Goal: Information Seeking & Learning: Learn about a topic

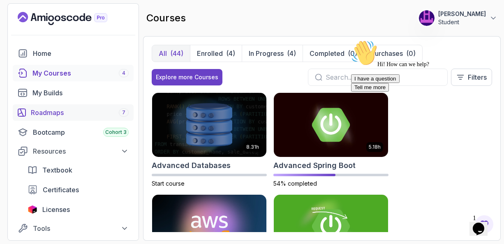
click at [53, 114] on div "Roadmaps 7" at bounding box center [80, 113] width 98 height 10
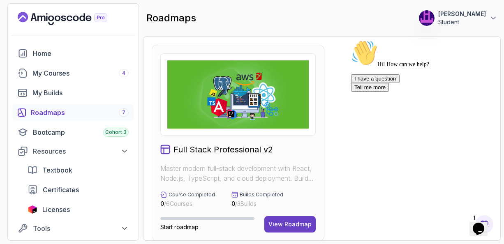
click at [351, 40] on icon "Chat attention grabber" at bounding box center [351, 40] width 0 height 0
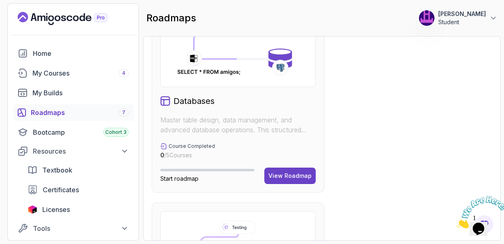
scroll to position [1047, 0]
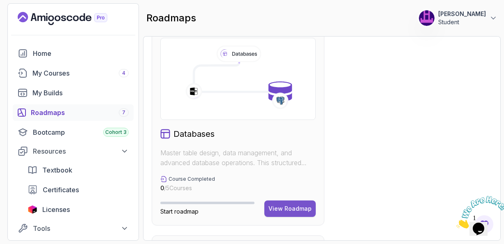
click at [293, 205] on div "View Roadmap" at bounding box center [289, 209] width 43 height 8
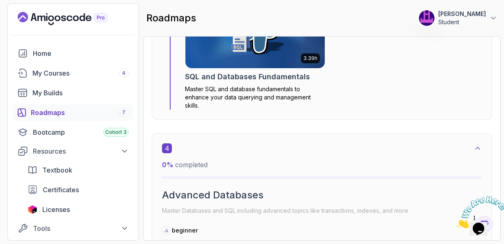
scroll to position [8, 0]
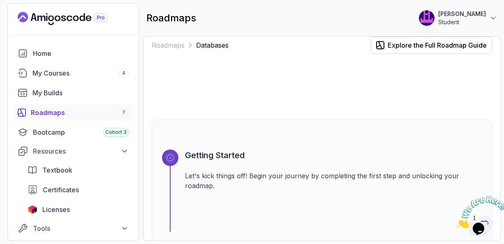
click at [336, 82] on div at bounding box center [322, 86] width 340 height 39
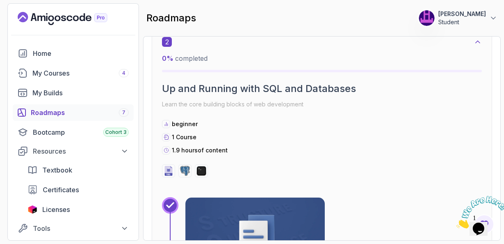
scroll to position [559, 0]
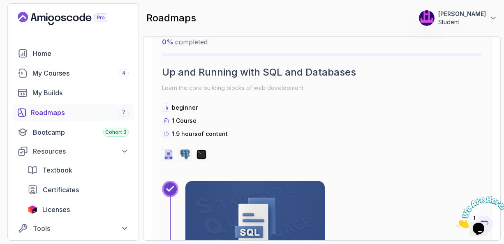
click at [255, 194] on img at bounding box center [255, 220] width 146 height 82
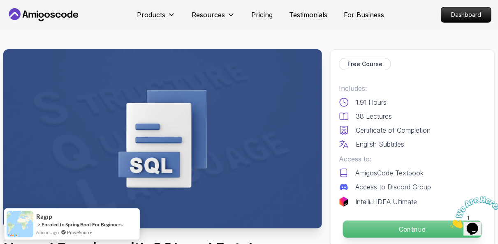
click at [401, 229] on p "Continue" at bounding box center [412, 229] width 139 height 17
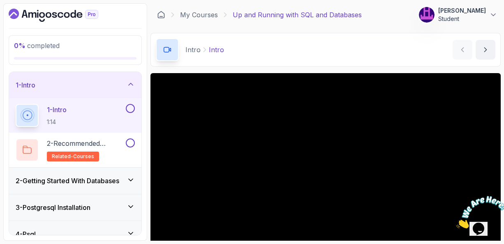
click at [348, 40] on div "Intro Intro Intro by [PERSON_NAME]" at bounding box center [325, 50] width 350 height 34
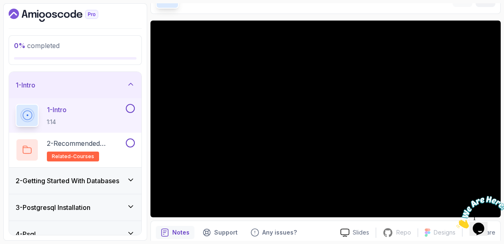
scroll to position [36, 0]
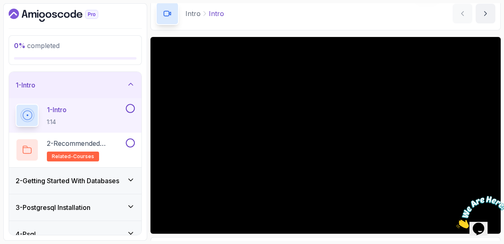
click at [456, 223] on icon "Close" at bounding box center [456, 226] width 0 height 7
click at [131, 180] on icon at bounding box center [131, 180] width 4 height 2
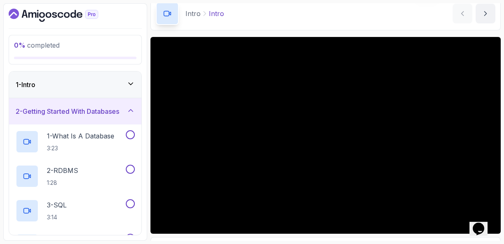
click at [130, 110] on icon at bounding box center [131, 111] width 4 height 2
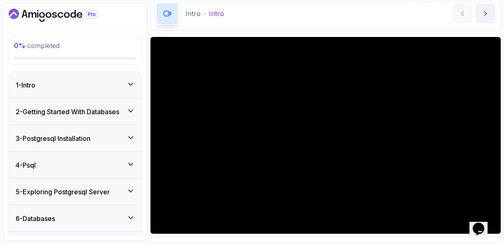
click at [132, 136] on icon at bounding box center [131, 137] width 4 height 2
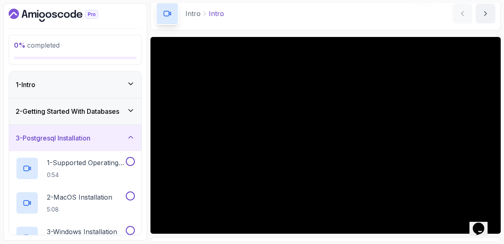
click at [132, 136] on icon at bounding box center [131, 137] width 8 height 8
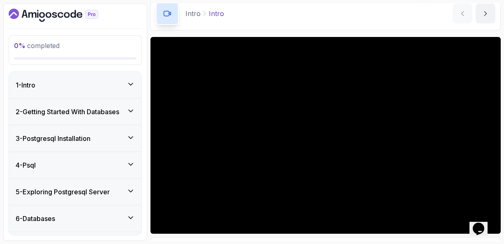
click at [131, 164] on icon at bounding box center [131, 164] width 4 height 2
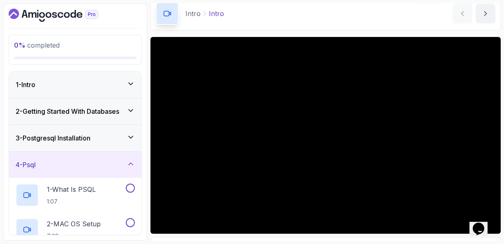
click at [131, 164] on icon at bounding box center [131, 164] width 8 height 8
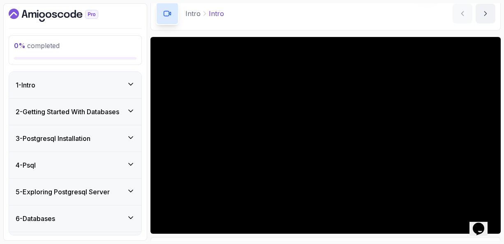
click at [132, 189] on icon at bounding box center [131, 191] width 8 height 8
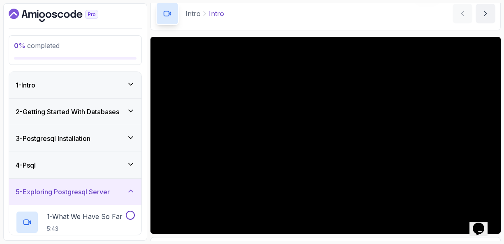
click at [132, 189] on icon at bounding box center [131, 191] width 8 height 8
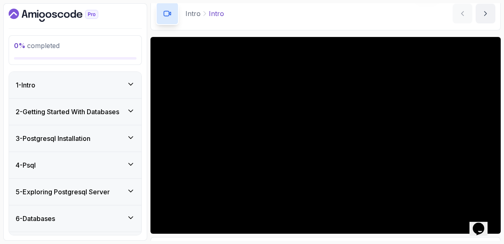
click at [131, 214] on icon at bounding box center [131, 218] width 8 height 8
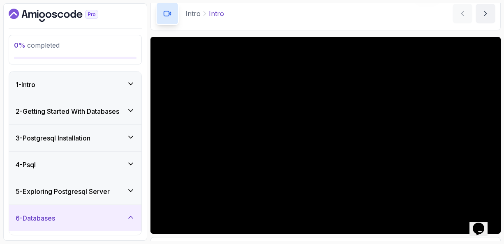
click at [98, 219] on div "6 - Databases" at bounding box center [75, 218] width 119 height 10
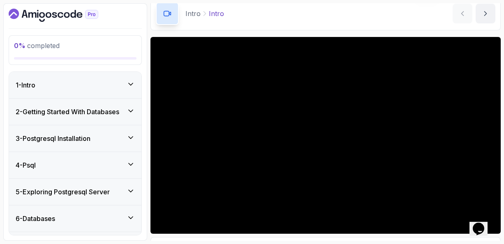
click at [98, 219] on div "6 - Databases" at bounding box center [75, 219] width 119 height 10
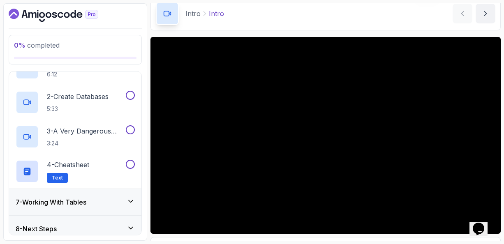
scroll to position [186, 0]
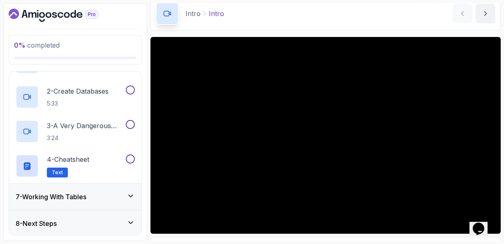
click at [131, 196] on icon at bounding box center [131, 196] width 8 height 8
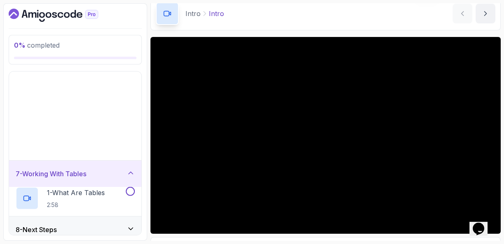
scroll to position [48, 0]
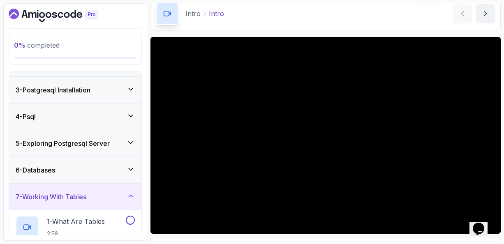
click at [105, 195] on div "7 - Working With Tables" at bounding box center [75, 197] width 119 height 10
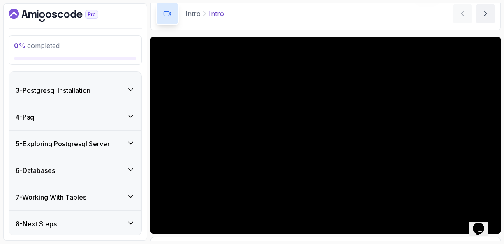
click at [105, 195] on div "7 - Working With Tables" at bounding box center [75, 197] width 119 height 10
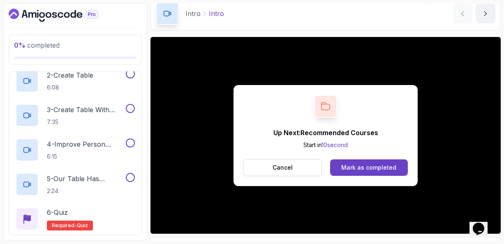
scroll to position [245, 0]
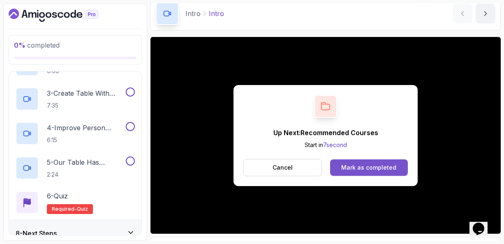
click at [373, 166] on div "Mark as completed" at bounding box center [368, 168] width 55 height 8
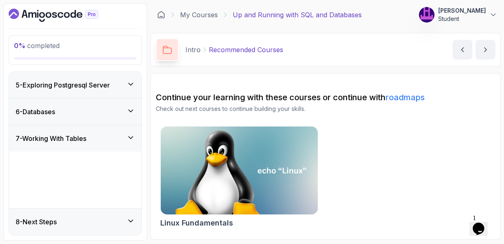
scroll to position [117, 0]
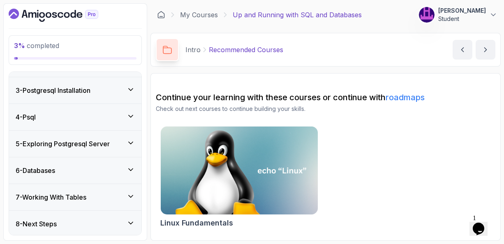
click at [132, 88] on icon at bounding box center [131, 89] width 4 height 2
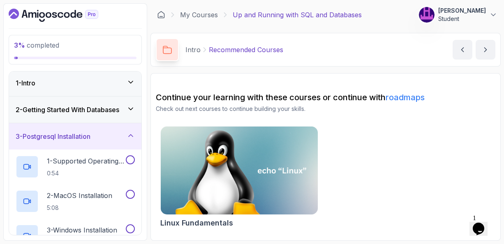
scroll to position [0, 0]
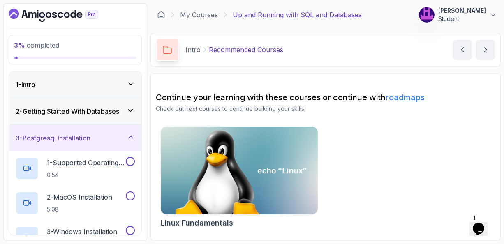
click at [128, 83] on icon at bounding box center [131, 84] width 8 height 8
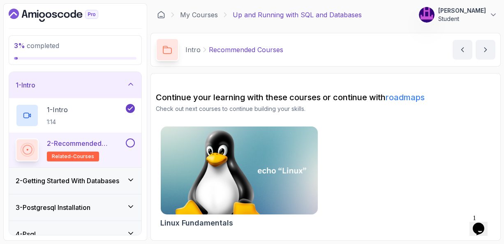
click at [131, 83] on icon at bounding box center [131, 84] width 4 height 2
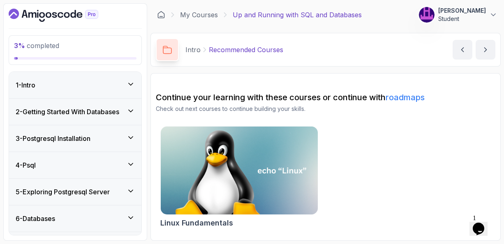
click at [132, 107] on icon at bounding box center [131, 111] width 8 height 8
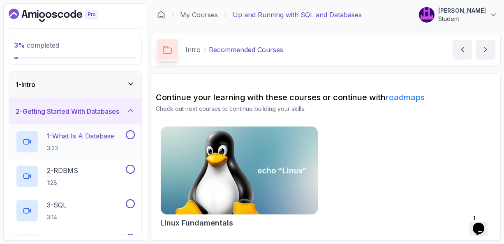
click at [83, 135] on p "1 - What Is A Database" at bounding box center [80, 136] width 67 height 10
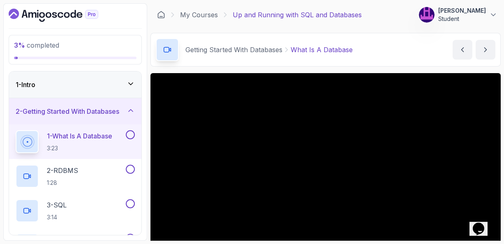
click at [357, 63] on div "Getting Started With Databases What Is A Database What Is A Database by [PERSON…" at bounding box center [325, 50] width 350 height 34
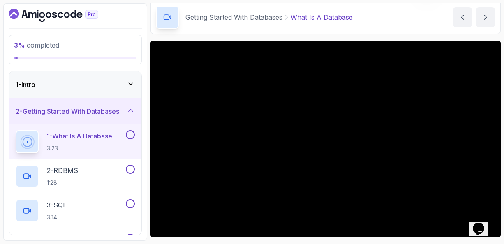
scroll to position [16, 0]
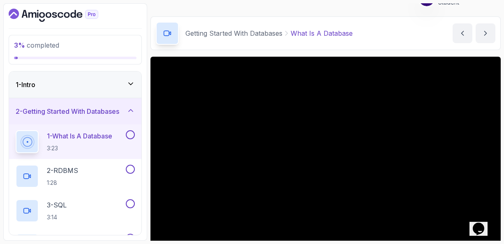
click at [285, 47] on div "Getting Started With Databases What Is A Database What Is A Database by [PERSON…" at bounding box center [325, 33] width 350 height 34
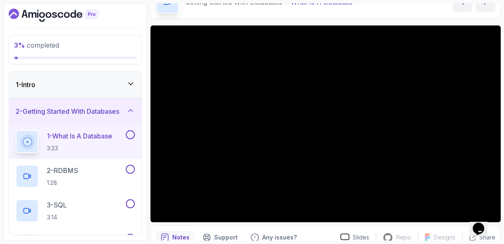
scroll to position [49, 0]
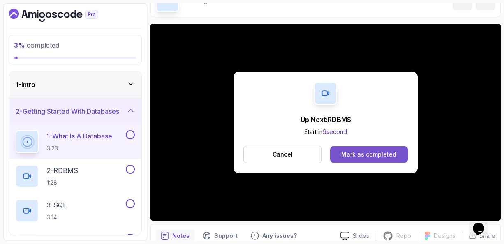
click at [351, 154] on div "Mark as completed" at bounding box center [368, 154] width 55 height 8
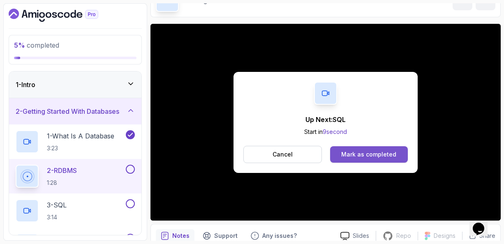
click at [370, 154] on div "Mark as completed" at bounding box center [368, 154] width 55 height 8
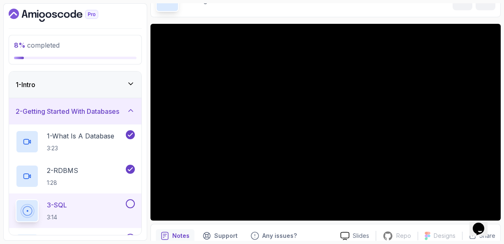
click at [71, 208] on div "3 - SQL 3:14" at bounding box center [70, 210] width 108 height 23
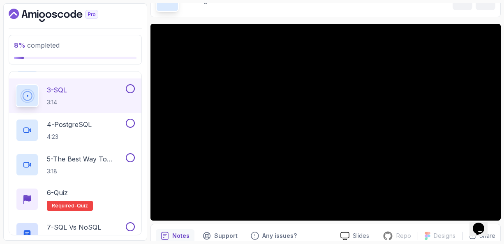
scroll to position [131, 0]
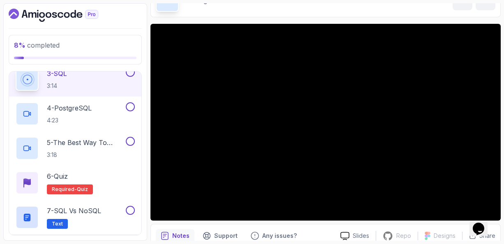
click at [284, 5] on div "Getting Started With Databases SQL" at bounding box center [244, 0] width 118 height 10
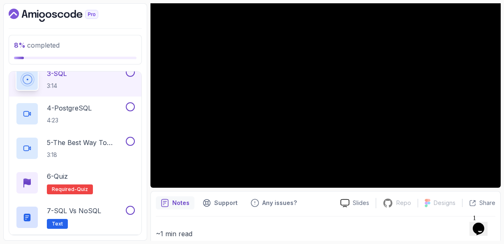
scroll to position [66, 0]
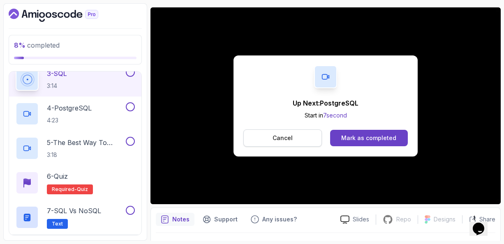
click at [280, 136] on p "Cancel" at bounding box center [282, 138] width 20 height 8
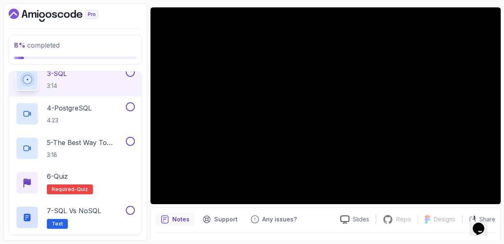
click at [383, 1] on section "8 % completed 1 - Intro 2 - Getting Started With Databases 1 - What Is A Databa…" at bounding box center [252, 122] width 504 height 244
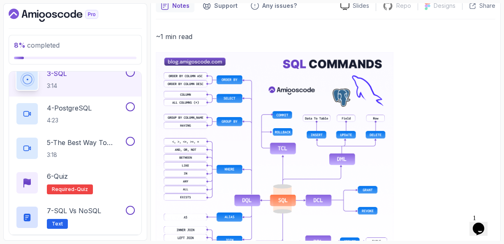
scroll to position [296, 0]
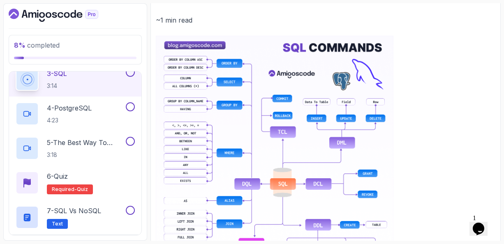
click at [434, 66] on div "~1 min read" at bounding box center [325, 172] width 339 height 316
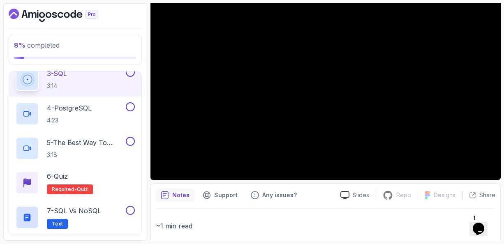
scroll to position [73, 0]
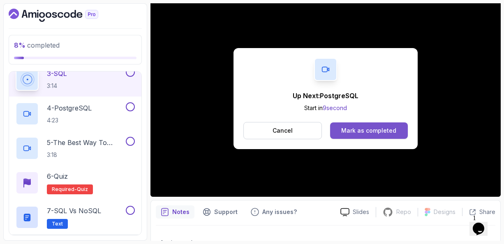
click at [360, 129] on div "Mark as completed" at bounding box center [368, 131] width 55 height 8
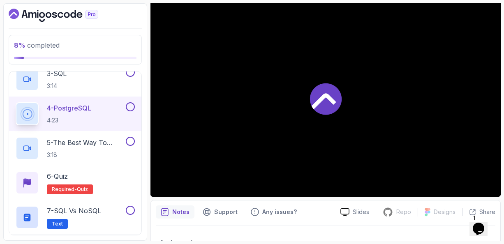
scroll to position [137, 0]
